Goal: Task Accomplishment & Management: Manage account settings

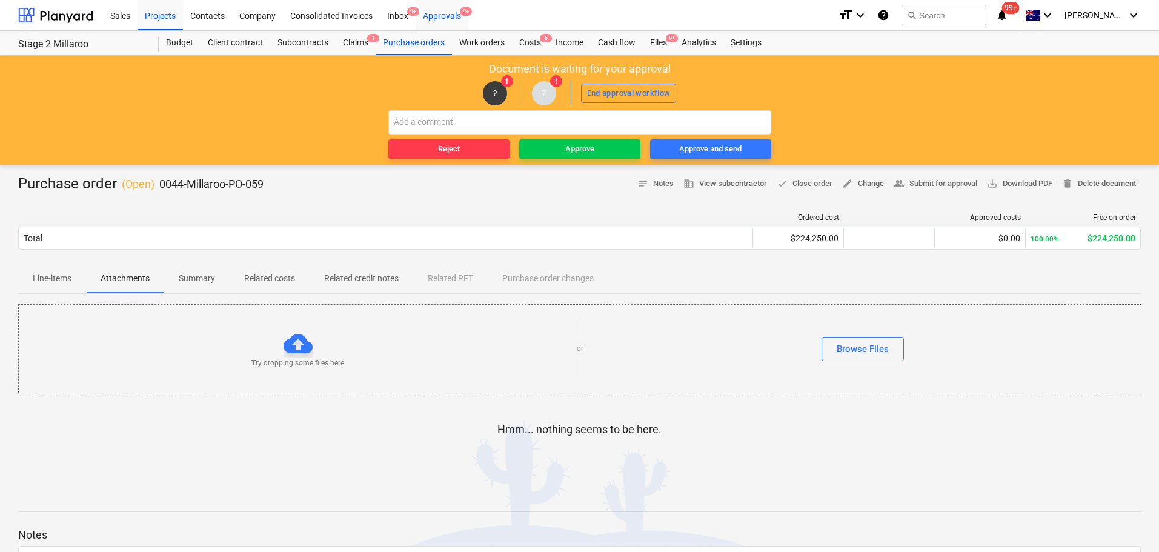
click at [447, 12] on div "Approvals 9+" at bounding box center [442, 14] width 53 height 31
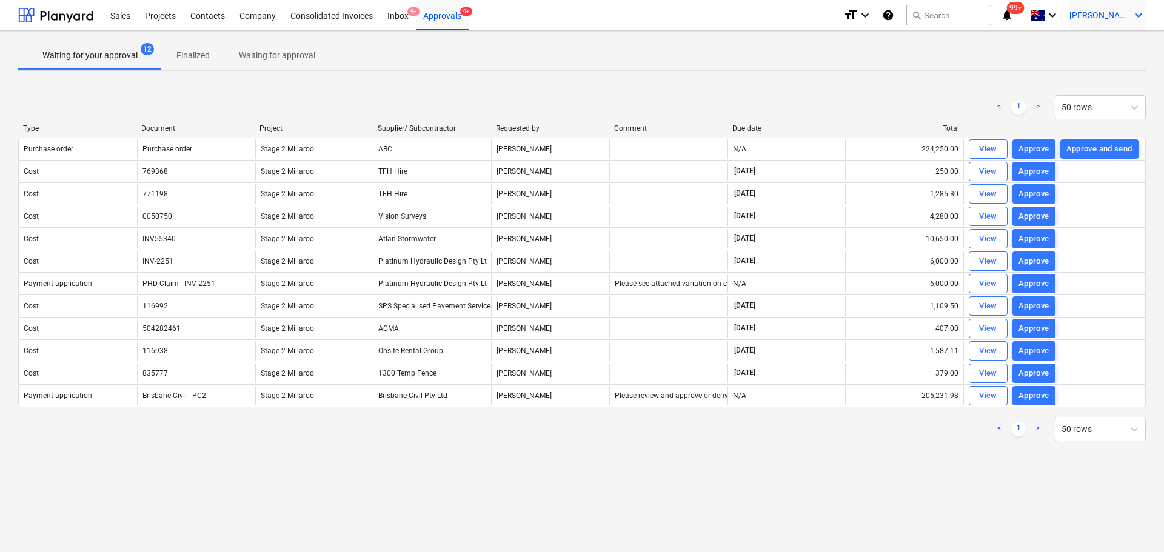
click at [1136, 14] on icon "keyboard_arrow_down" at bounding box center [1138, 15] width 15 height 15
click at [1108, 67] on div "Log out" at bounding box center [1109, 66] width 73 height 19
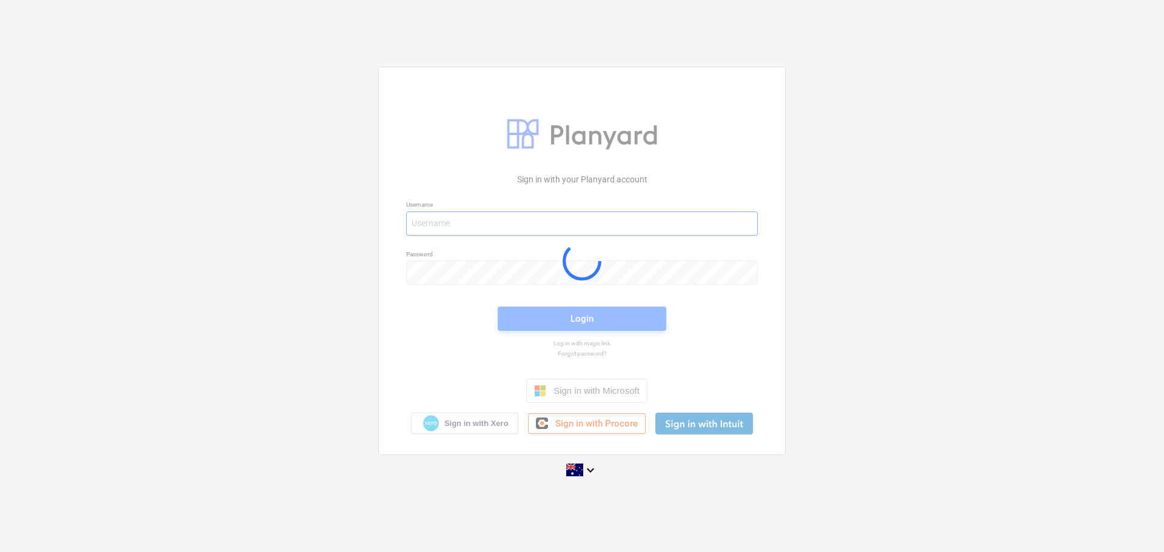
type input "[EMAIL_ADDRESS][DOMAIN_NAME]"
